Goal: Task Accomplishment & Management: Use online tool/utility

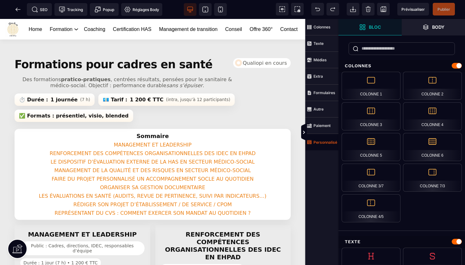
click at [325, 141] on strong "Personnalisé" at bounding box center [326, 142] width 24 height 5
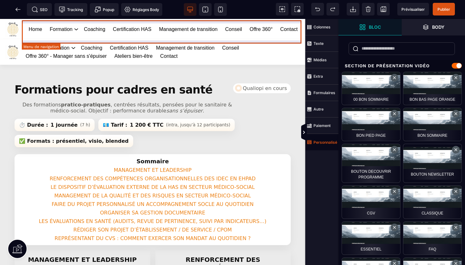
click at [264, 36] on nav "Home Formation Management et leadership Gestion des risques en santé Management…" at bounding box center [163, 29] width 277 height 15
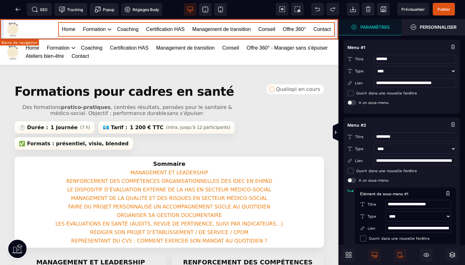
click at [299, 21] on div "Home Formation Management et leadership Gestion des risques en santé Management…" at bounding box center [169, 29] width 331 height 18
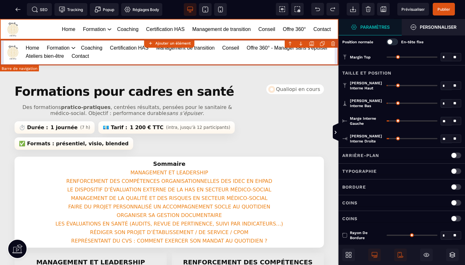
click at [333, 43] on body "B I U S A ******* Ajouter un élément" at bounding box center [232, 132] width 465 height 265
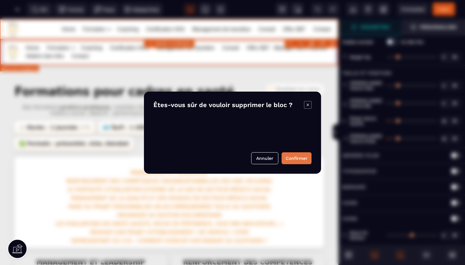
click at [299, 159] on button "Confirmer" at bounding box center [297, 158] width 30 height 12
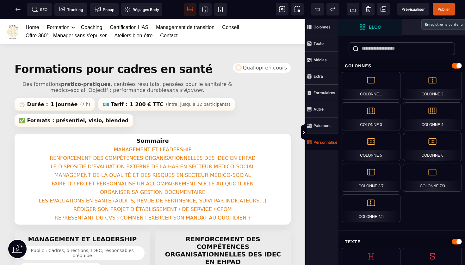
click at [446, 10] on span "Publier" at bounding box center [444, 9] width 13 height 5
click at [17, 11] on icon at bounding box center [17, 9] width 2 height 3
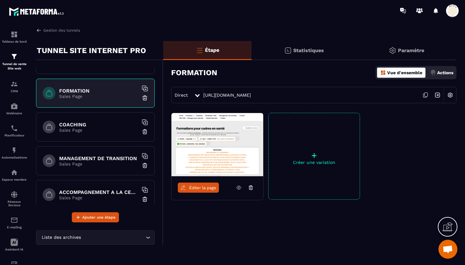
scroll to position [104, 0]
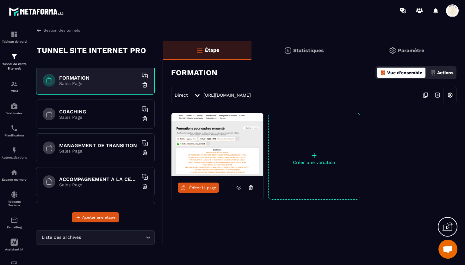
click at [92, 115] on p "Sales Page" at bounding box center [98, 117] width 79 height 5
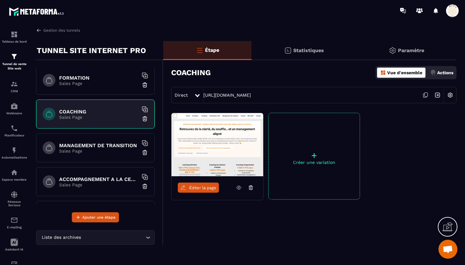
click at [200, 190] on span "Éditer la page" at bounding box center [202, 188] width 27 height 5
